Goal: Entertainment & Leisure: Consume media (video, audio)

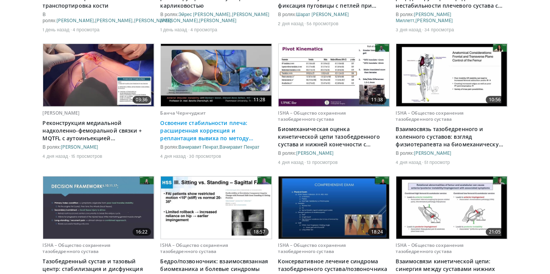
scroll to position [373, 0]
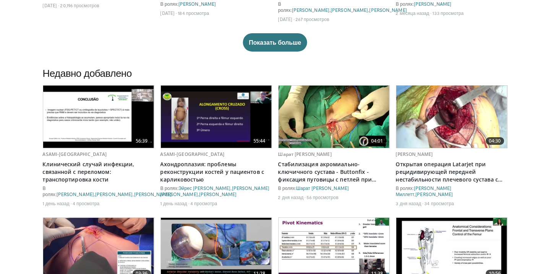
click at [305, 115] on img at bounding box center [334, 117] width 111 height 62
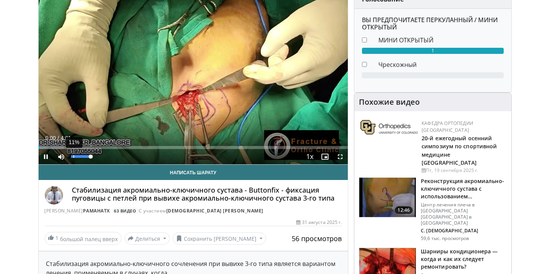
click at [73, 155] on div "11%" at bounding box center [82, 156] width 22 height 3
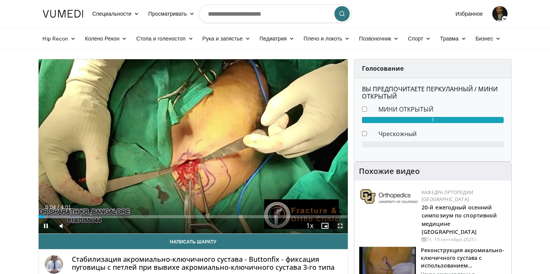
drag, startPoint x: 342, startPoint y: 226, endPoint x: 342, endPoint y: 251, distance: 24.8
click at [342, 226] on span "Video Player" at bounding box center [340, 225] width 15 height 15
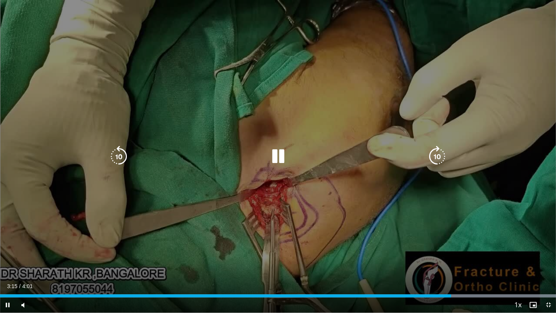
click at [281, 151] on icon "Video Player" at bounding box center [278, 156] width 21 height 21
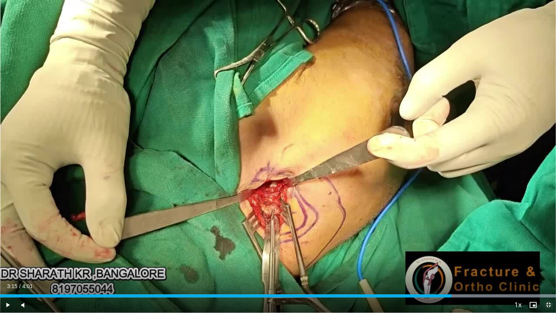
click at [550, 274] on span "Video Player" at bounding box center [548, 304] width 15 height 15
